Goal: Navigation & Orientation: Find specific page/section

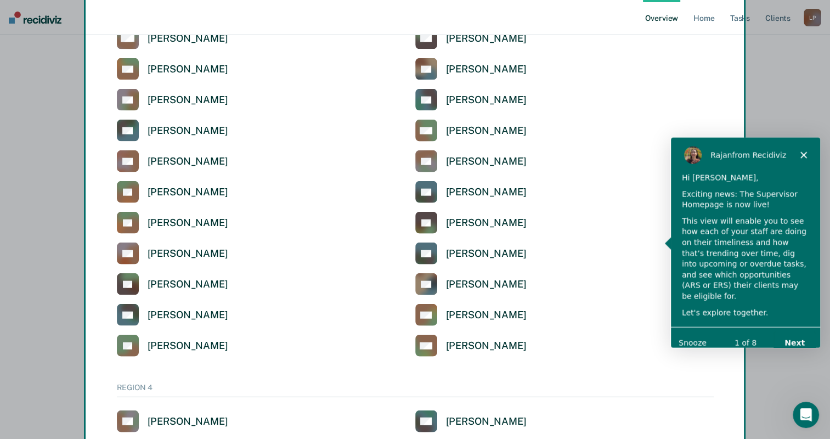
scroll to position [2502, 0]
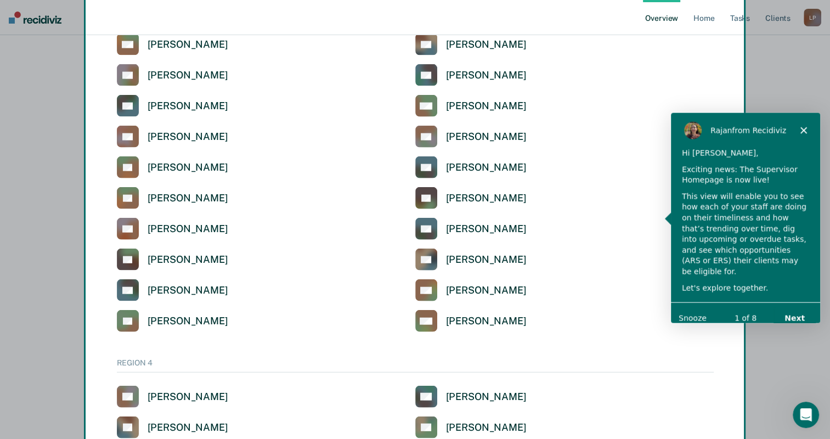
click at [803, 126] on div "Rajan from Recidiviz" at bounding box center [744, 129] width 149 height 35
click at [802, 127] on icon "Close" at bounding box center [803, 130] width 7 height 7
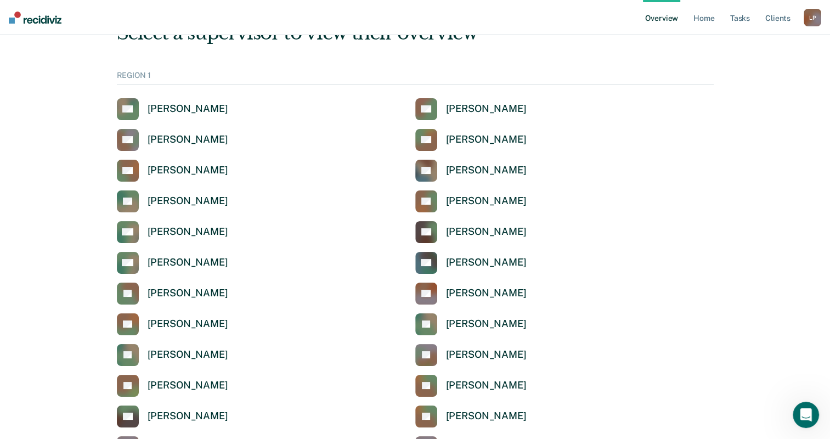
scroll to position [0, 0]
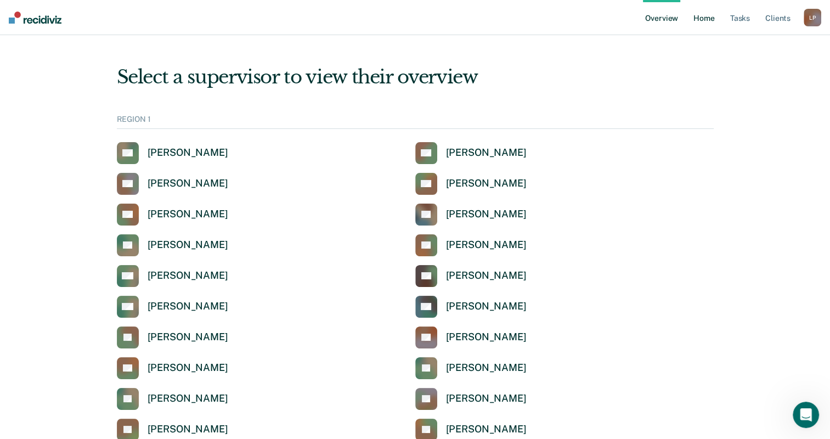
click at [693, 24] on link "Home" at bounding box center [703, 17] width 25 height 35
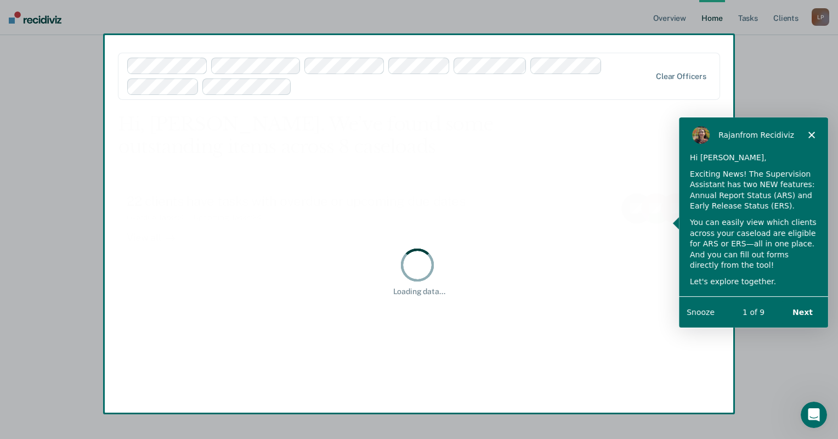
click at [811, 132] on icon "Close" at bounding box center [811, 134] width 7 height 7
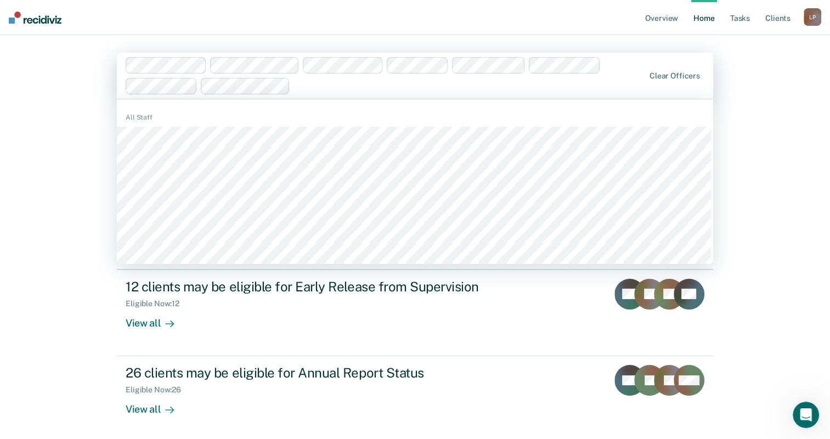
click at [57, 112] on div "Overview Home Tasks Client s Leonardo Pedraza L P Profile How it works Log Out …" at bounding box center [415, 243] width 830 height 486
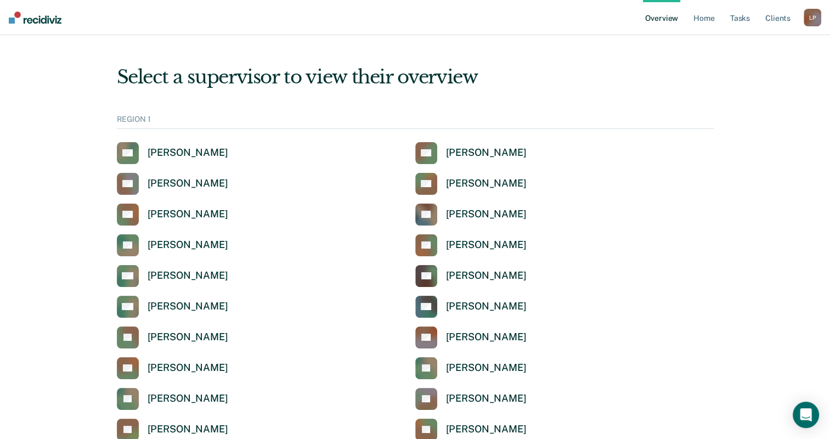
click at [819, 15] on div "L P" at bounding box center [813, 18] width 18 height 18
click at [737, 70] on link "Log Out" at bounding box center [768, 70] width 88 height 9
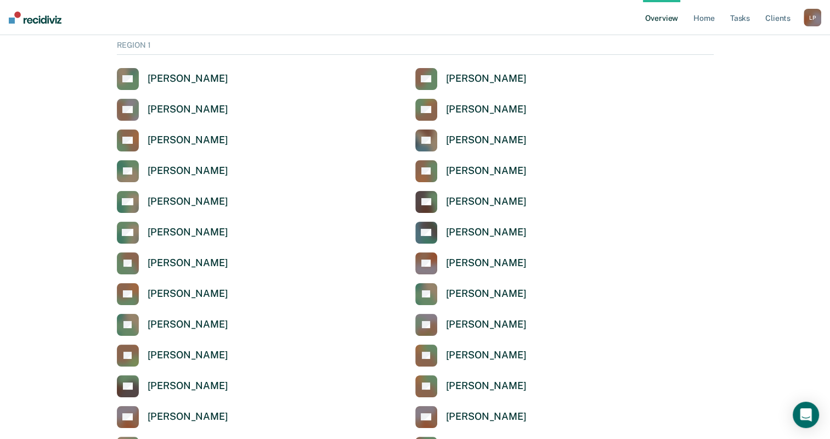
scroll to position [55, 0]
